Goal: Navigation & Orientation: Find specific page/section

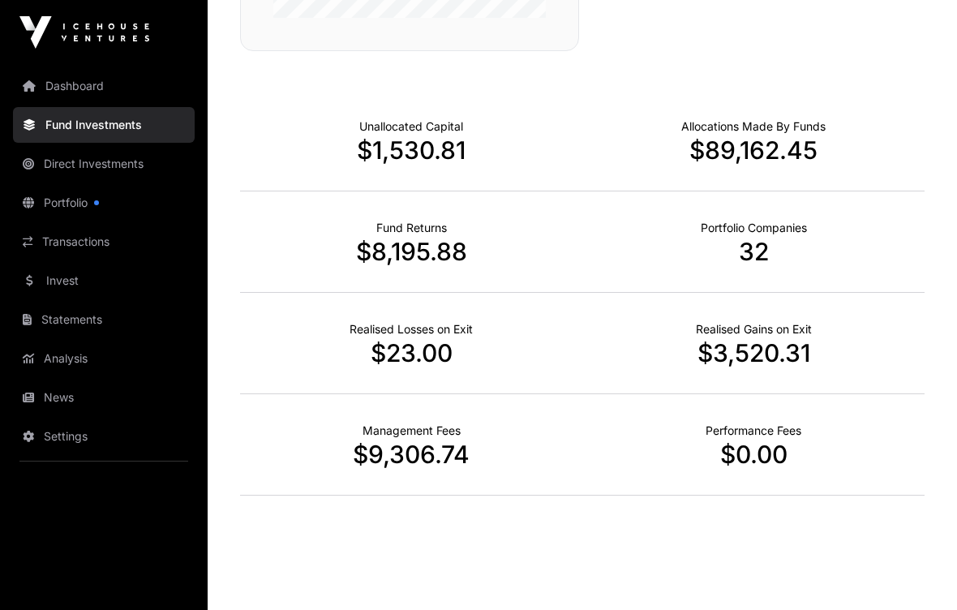
scroll to position [532, 0]
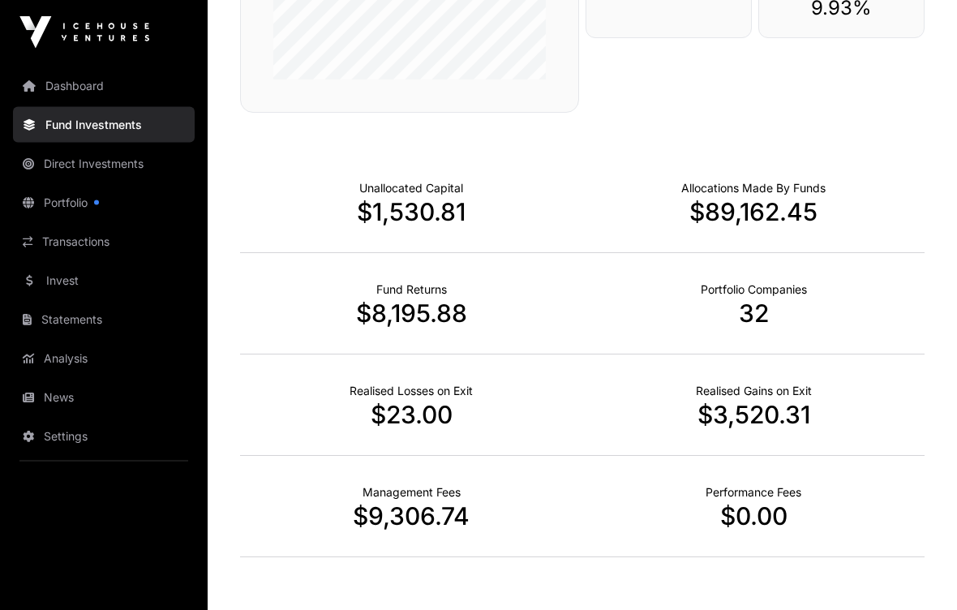
click at [917, 476] on div "Performance Fees $0.00" at bounding box center [753, 506] width 342 height 101
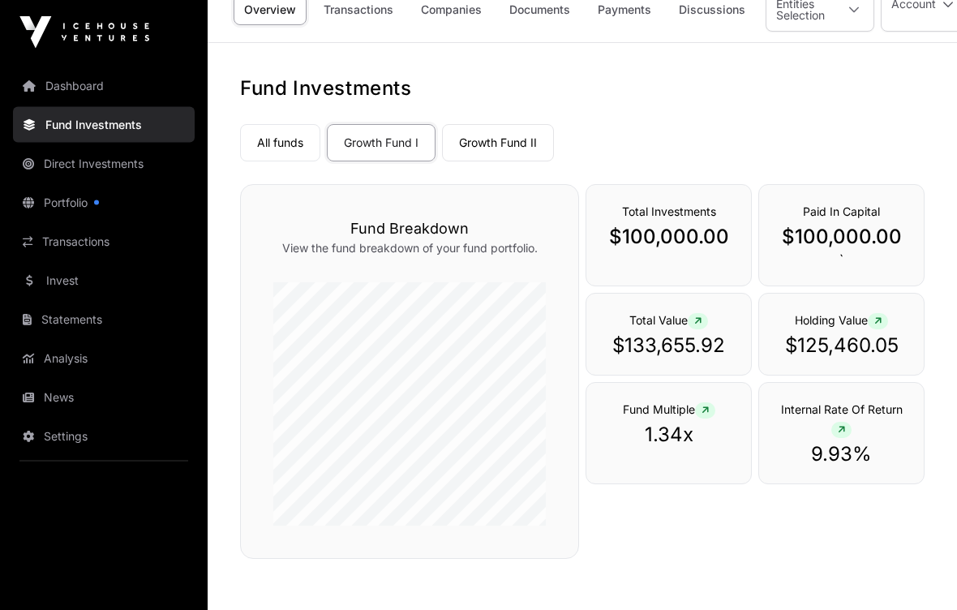
scroll to position [0, 0]
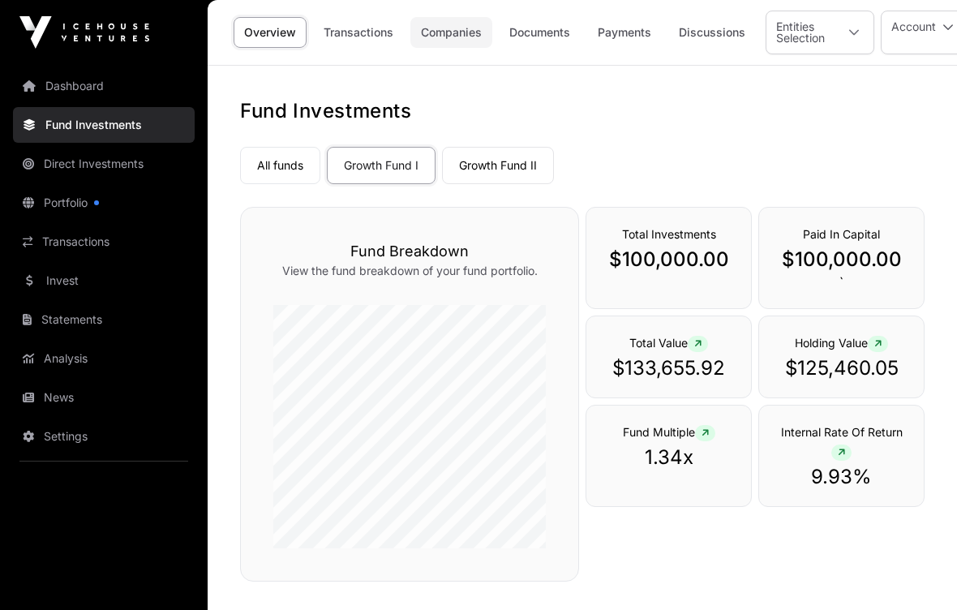
click at [446, 24] on link "Companies" at bounding box center [451, 32] width 82 height 31
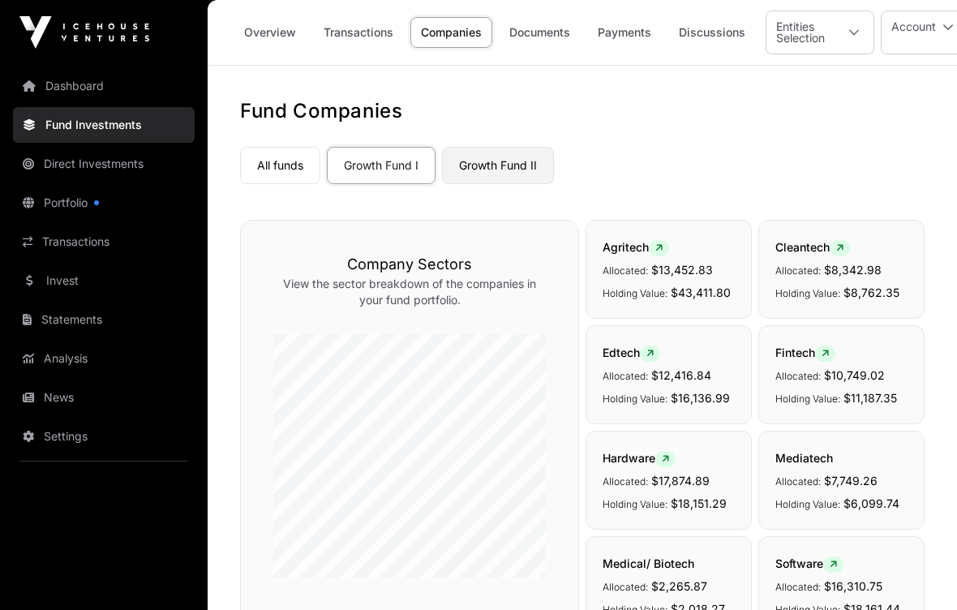
click at [505, 165] on link "Growth Fund II" at bounding box center [498, 165] width 112 height 37
click at [498, 169] on link "Growth Fund II" at bounding box center [498, 165] width 112 height 37
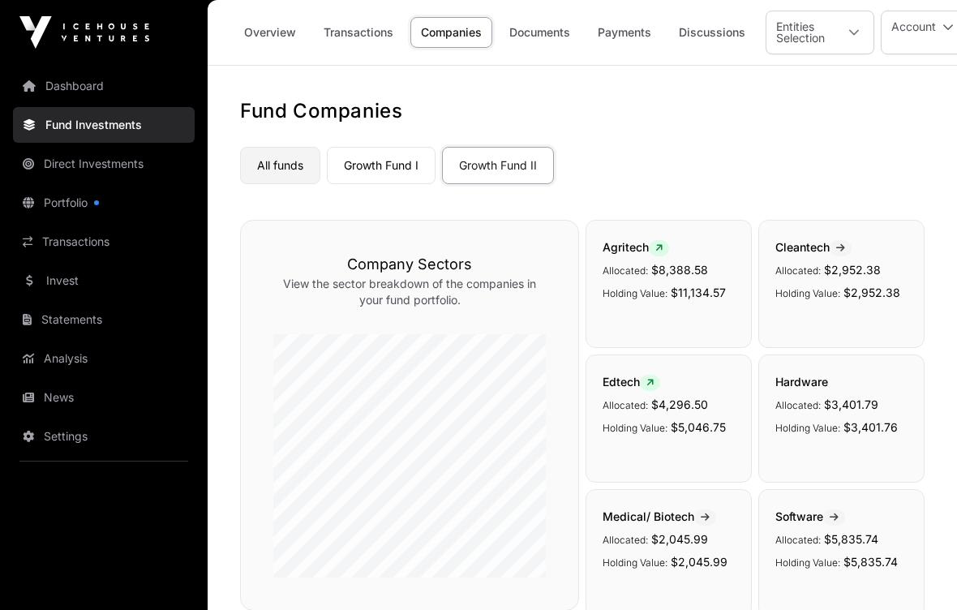
click at [287, 167] on link "All funds" at bounding box center [280, 165] width 80 height 37
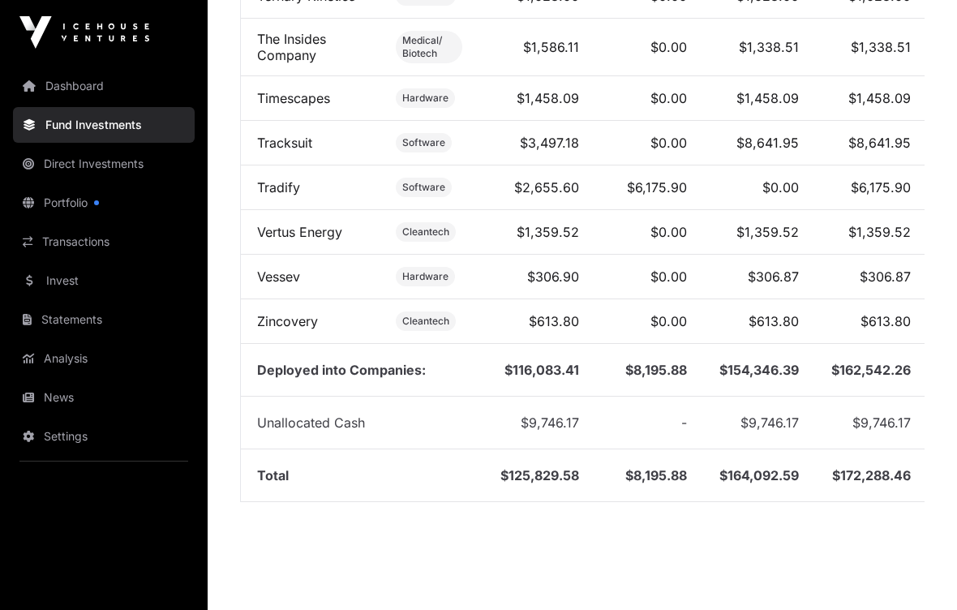
scroll to position [2513, 0]
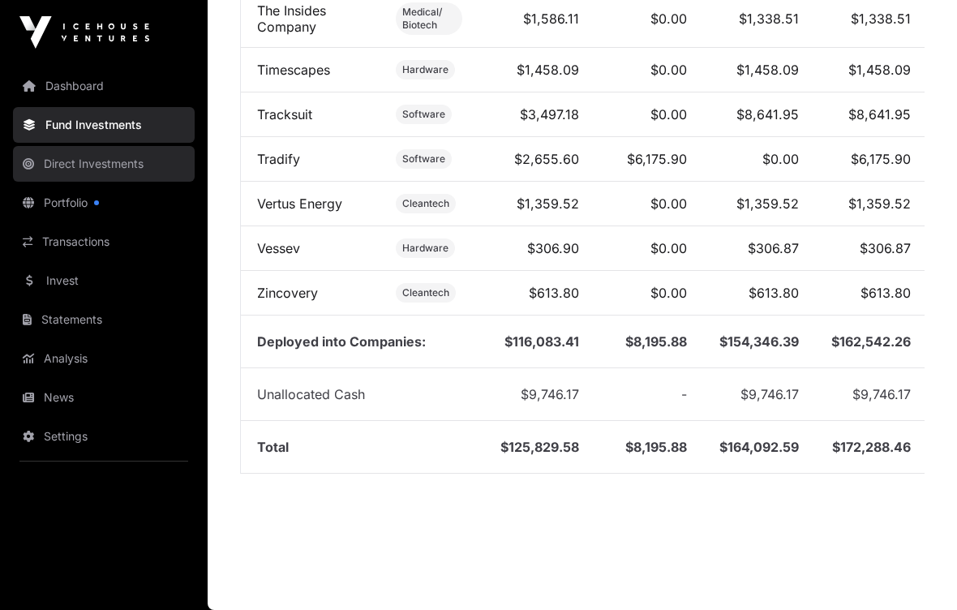
click at [54, 163] on link "Direct Investments" at bounding box center [104, 164] width 182 height 36
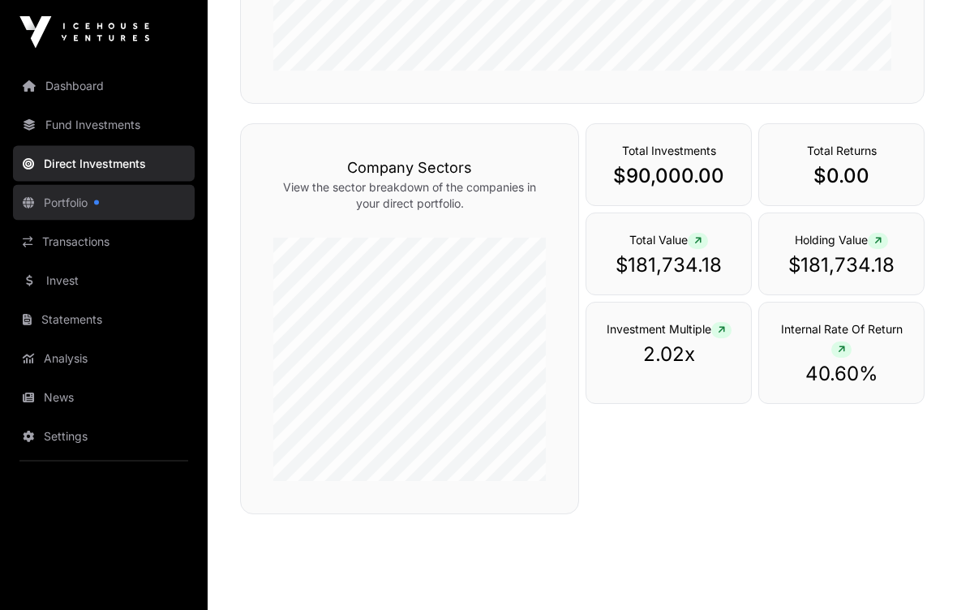
scroll to position [486, 0]
click at [50, 201] on link "Portfolio" at bounding box center [104, 203] width 182 height 36
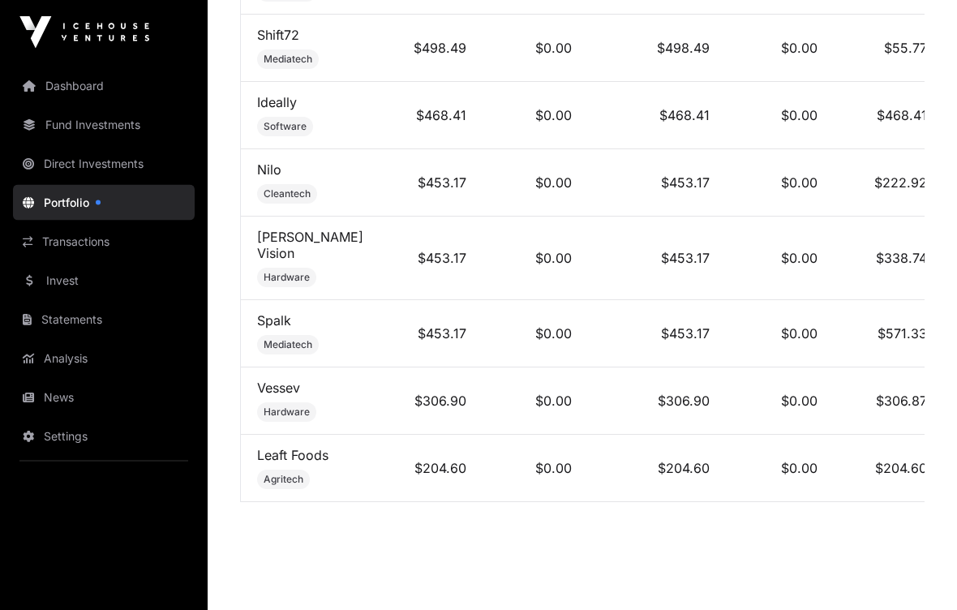
scroll to position [3387, 0]
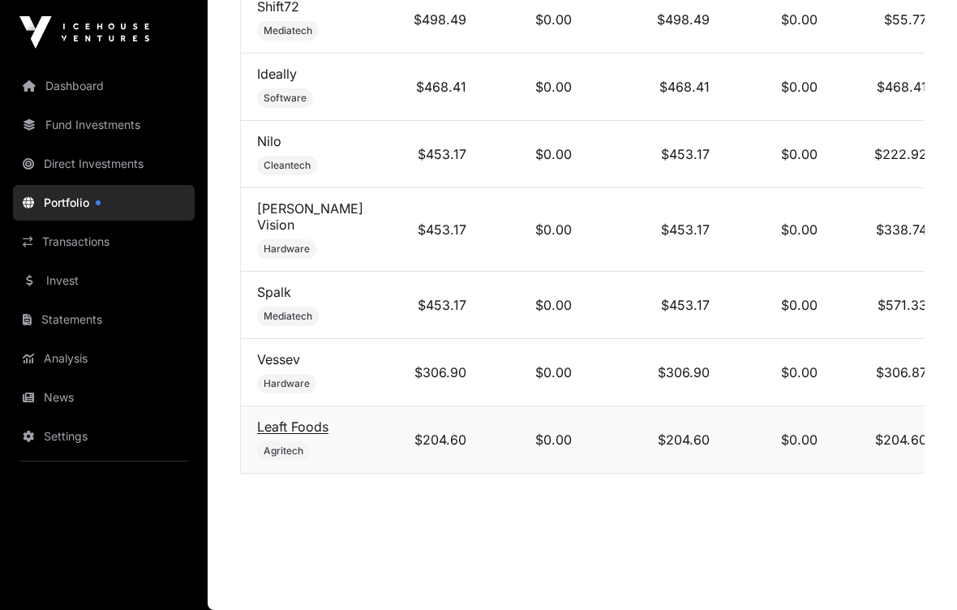
click at [285, 435] on link "Leaft Foods" at bounding box center [292, 426] width 71 height 16
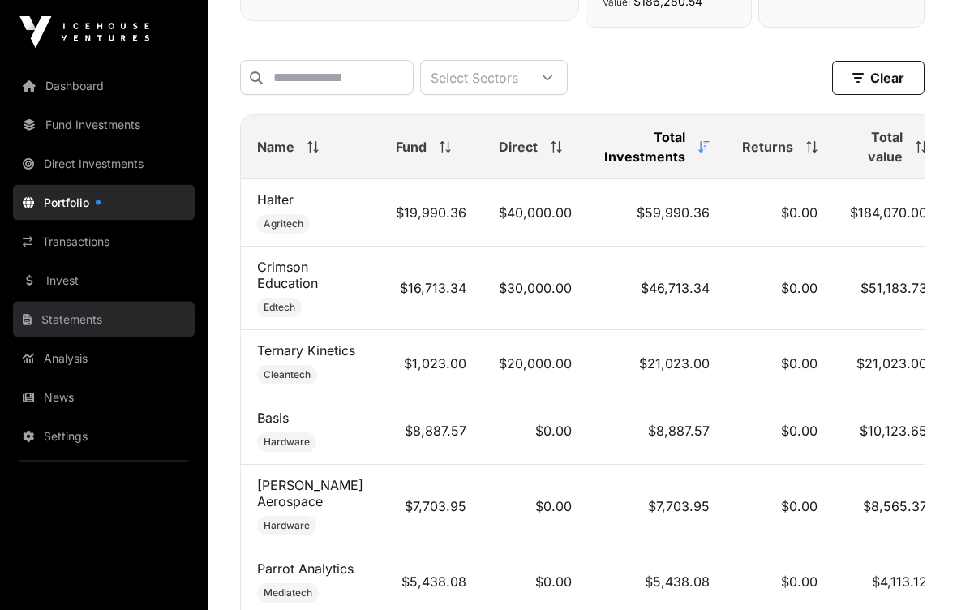
scroll to position [656, 0]
click at [54, 325] on link "Statements" at bounding box center [104, 320] width 182 height 36
